Goal: Task Accomplishment & Management: Complete application form

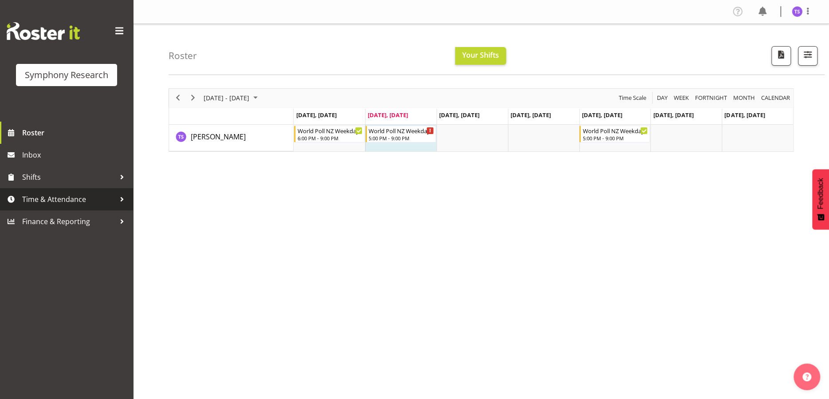
click at [59, 200] on span "Time & Attendance" at bounding box center [68, 199] width 93 height 13
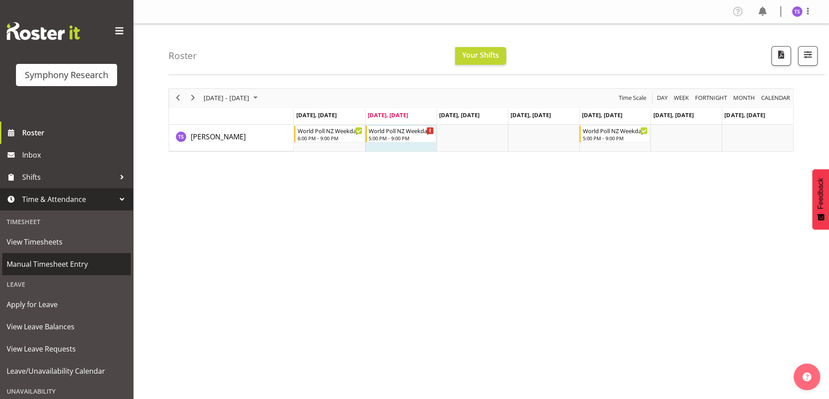
click at [55, 261] on span "Manual Timesheet Entry" at bounding box center [67, 263] width 120 height 13
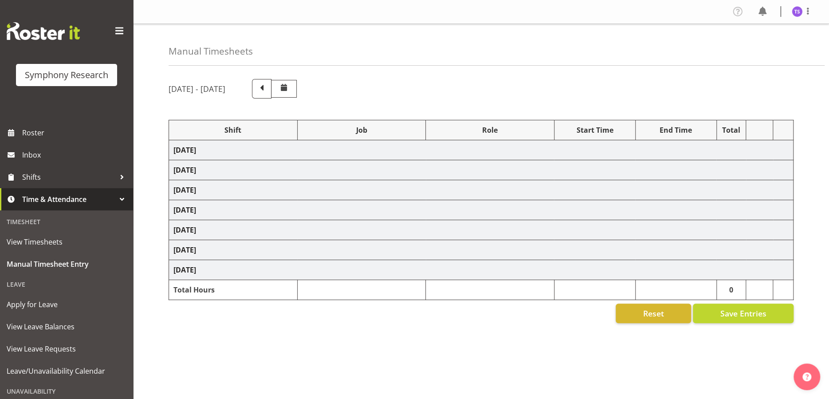
select select "48116"
select select "10527"
select select "47"
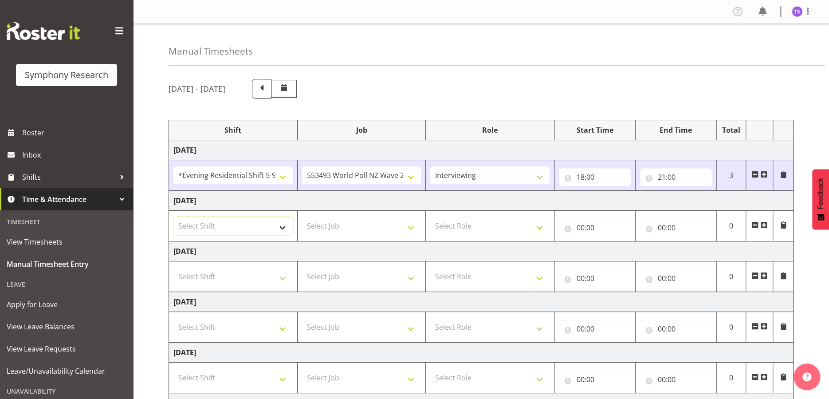
click at [286, 226] on select "Select Shift !!Weekend Residential (Roster IT Shift Label) *Business 9/10am ~ 4…" at bounding box center [232, 226] width 119 height 18
select select "48116"
click at [173, 217] on select "Select Shift !!Weekend Residential (Roster IT Shift Label) *Business 9/10am ~ 4…" at bounding box center [232, 226] width 119 height 18
click at [407, 221] on select "Select Job 550060 IF Admin 553492 World Poll Aus Wave 2 Main 2025 553493 World …" at bounding box center [361, 226] width 119 height 18
select select "10527"
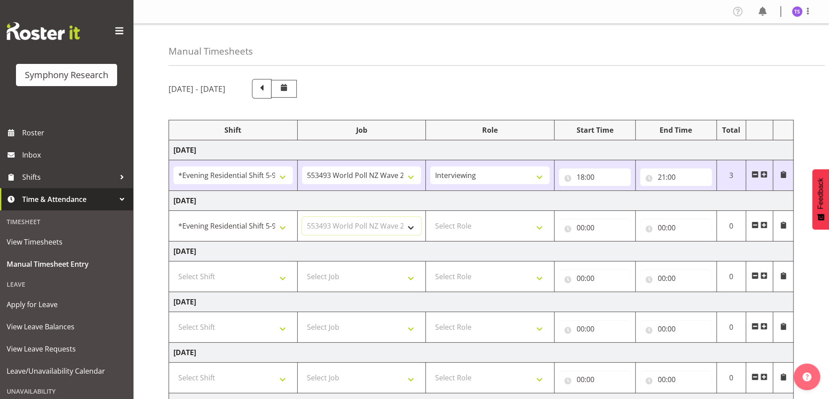
click at [302, 217] on select "Select Job 550060 IF Admin 553492 World Poll Aus Wave 2 Main 2025 553493 World …" at bounding box center [361, 226] width 119 height 18
click at [511, 227] on select "Select Role Briefing Interviewing" at bounding box center [489, 226] width 119 height 18
select select "47"
click at [430, 217] on select "Select Role Briefing Interviewing" at bounding box center [489, 226] width 119 height 18
click at [585, 227] on input "00:00" at bounding box center [595, 228] width 72 height 18
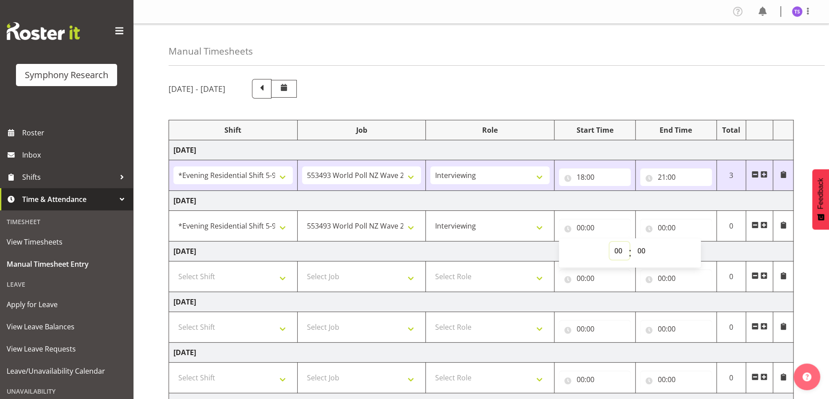
click at [619, 253] on select "00 01 02 03 04 05 06 07 08 09 10 11 12 13 14 15 16 17 18 19 20 21 22 23" at bounding box center [619, 251] width 20 height 18
select select "18"
click at [609, 242] on select "00 01 02 03 04 05 06 07 08 09 10 11 12 13 14 15 16 17 18 19 20 21 22 23" at bounding box center [619, 251] width 20 height 18
type input "18:00"
click at [663, 229] on input "00:00" at bounding box center [676, 228] width 72 height 18
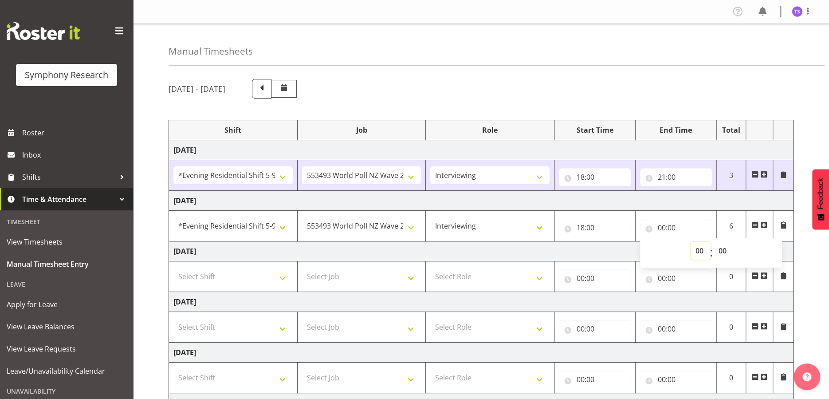
click at [695, 250] on select "00 01 02 03 04 05 06 07 08 09 10 11 12 13 14 15 16 17 18 19 20 21 22 23" at bounding box center [701, 251] width 20 height 18
select select "21"
click at [691, 242] on select "00 01 02 03 04 05 06 07 08 09 10 11 12 13 14 15 16 17 18 19 20 21 22 23" at bounding box center [701, 251] width 20 height 18
type input "21:00"
click at [711, 68] on div "Manual Timesheets August 25th - August 31st 2025 Shift Job Role Start Time End …" at bounding box center [481, 284] width 696 height 520
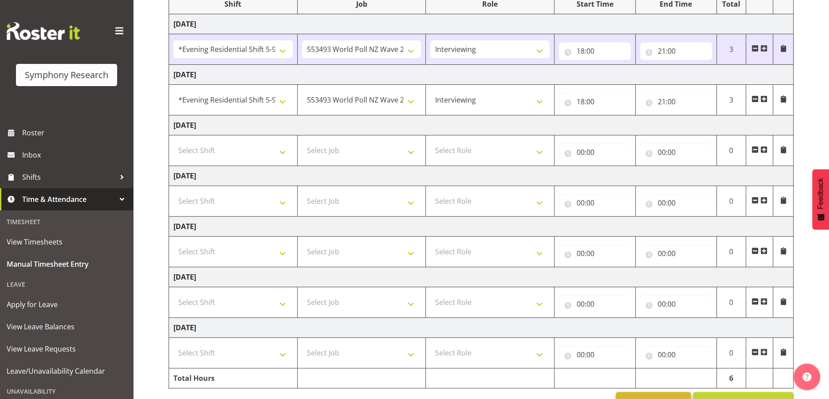
scroll to position [151, 0]
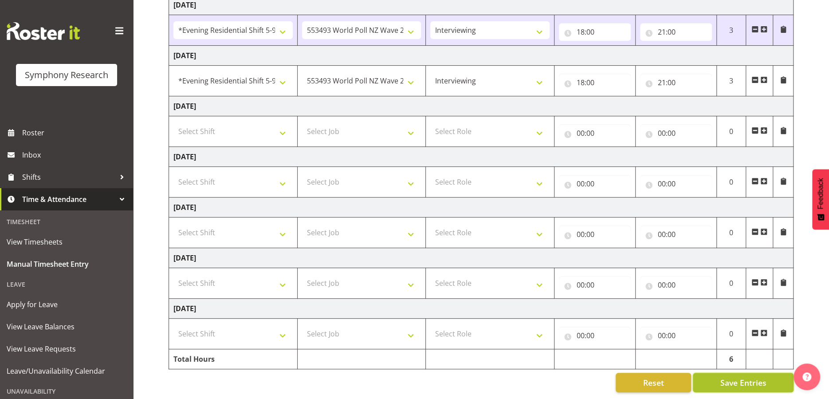
click at [735, 379] on span "Save Entries" at bounding box center [743, 383] width 46 height 12
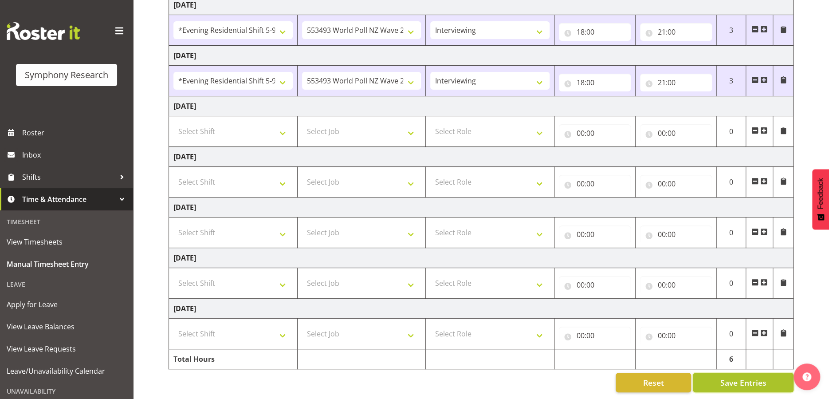
click at [734, 377] on span "Save Entries" at bounding box center [743, 383] width 46 height 12
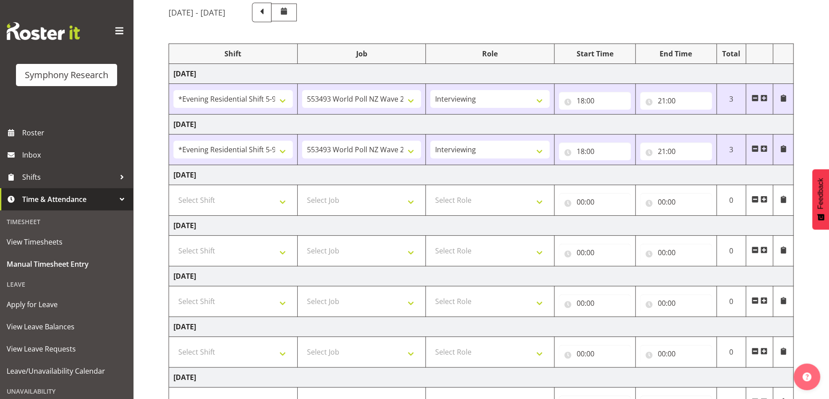
scroll to position [18, 0]
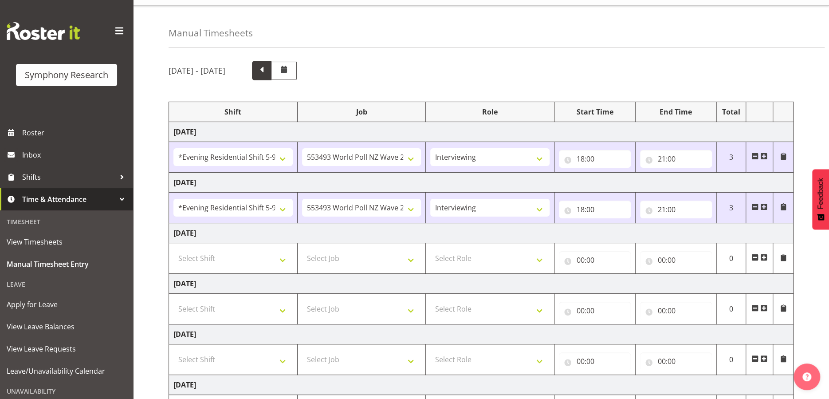
click at [267, 65] on span at bounding box center [262, 70] width 12 height 12
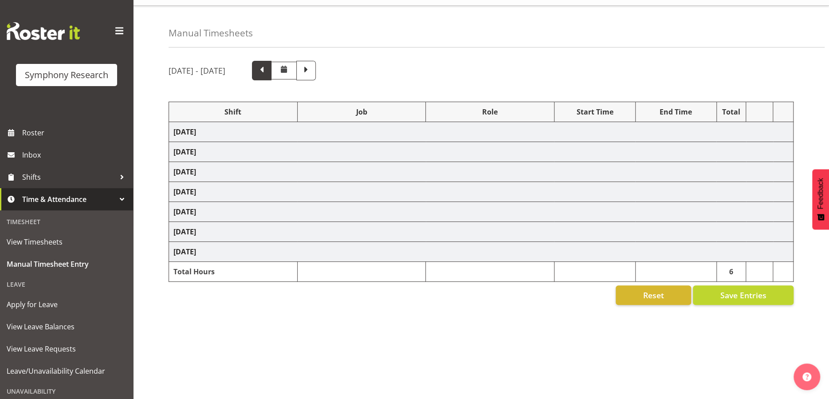
select select "48116"
select select "10527"
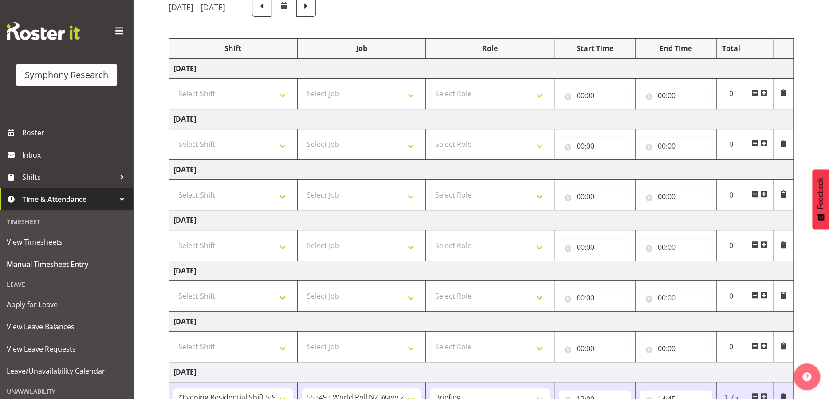
scroll to position [0, 0]
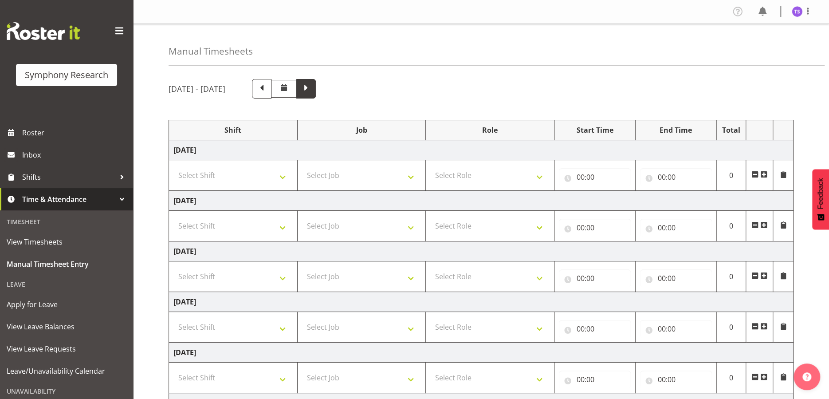
click at [312, 92] on span at bounding box center [306, 88] width 12 height 12
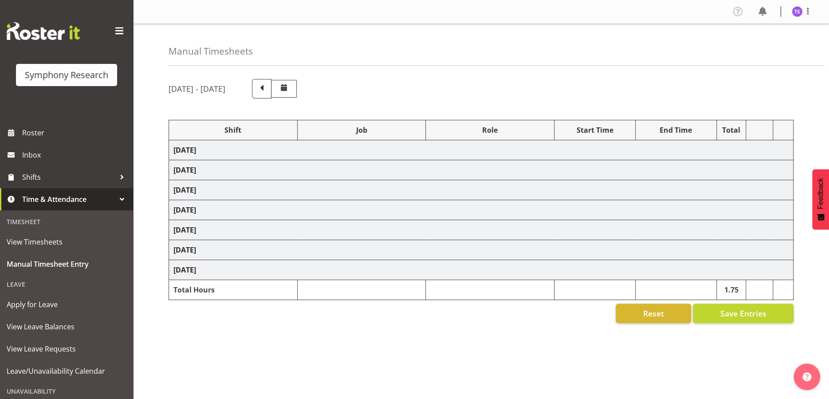
select select "48116"
select select "10527"
select select "47"
select select "48116"
select select "10527"
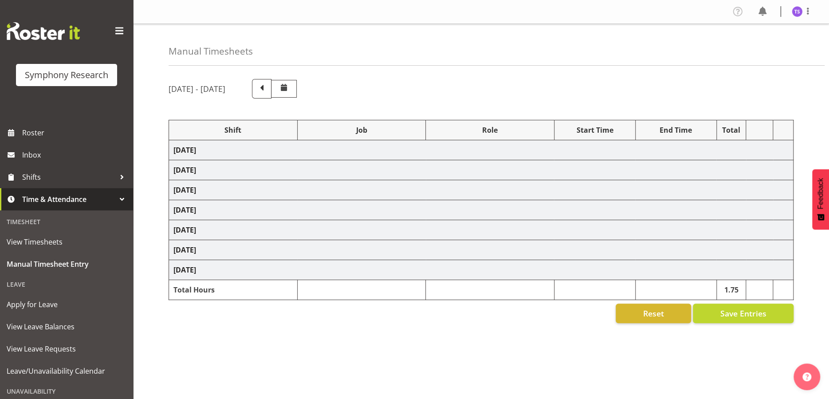
select select "47"
